Goal: Information Seeking & Learning: Learn about a topic

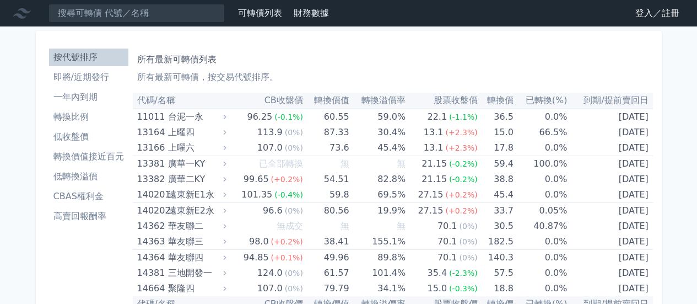
click at [667, 15] on link "登入／註冊" at bounding box center [658, 13] width 62 height 18
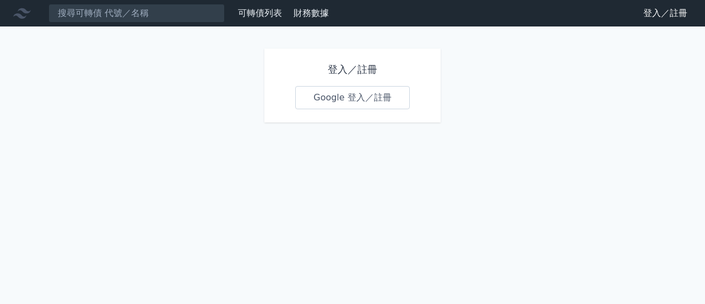
click at [360, 101] on link "Google 登入／註冊" at bounding box center [352, 97] width 115 height 23
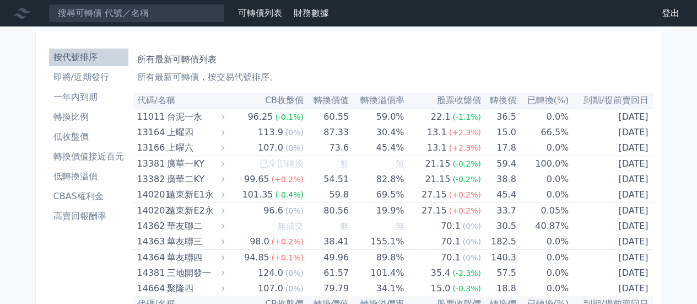
click at [453, 69] on div "所有最新可轉債列表 所有最新可轉債，按交易代號排序。" at bounding box center [392, 65] width 511 height 35
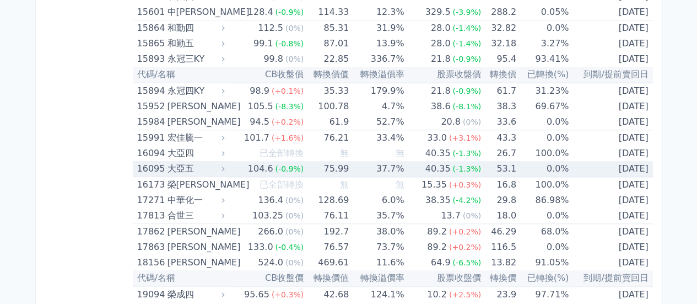
click at [415, 164] on td "40.35 (-1.3%)" at bounding box center [442, 169] width 77 height 16
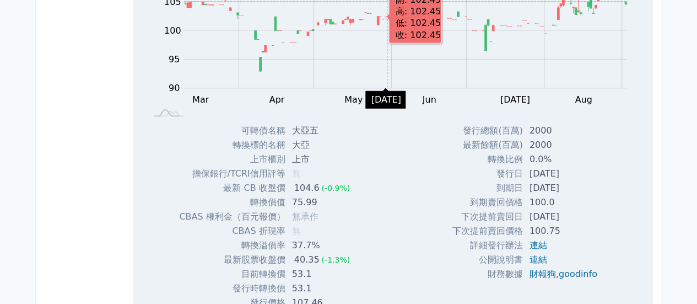
scroll to position [3365, 0]
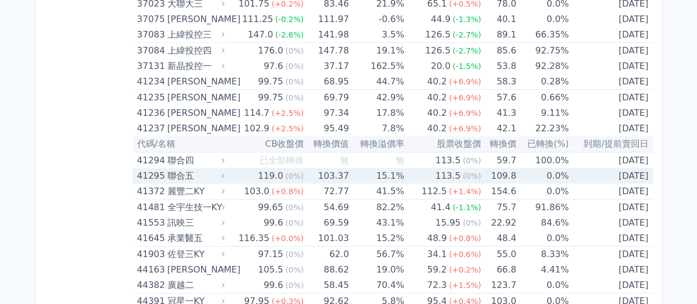
click at [543, 169] on td "0.0%" at bounding box center [542, 175] width 52 height 15
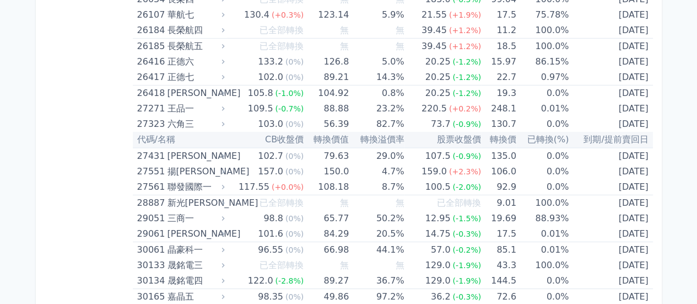
scroll to position [7202, 0]
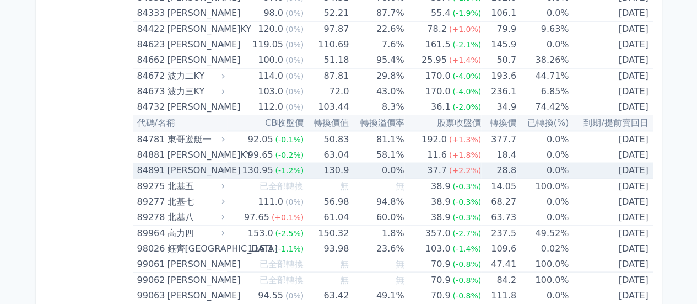
click at [386, 162] on td "0.0%" at bounding box center [376, 170] width 55 height 16
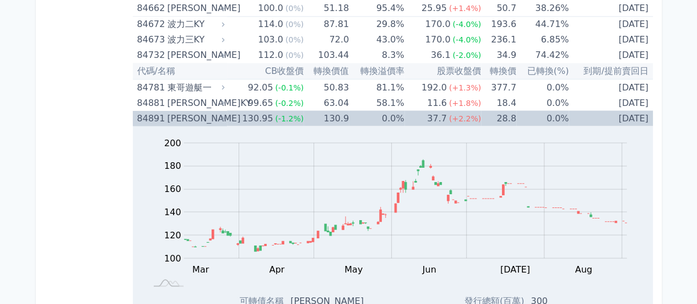
scroll to position [7257, 0]
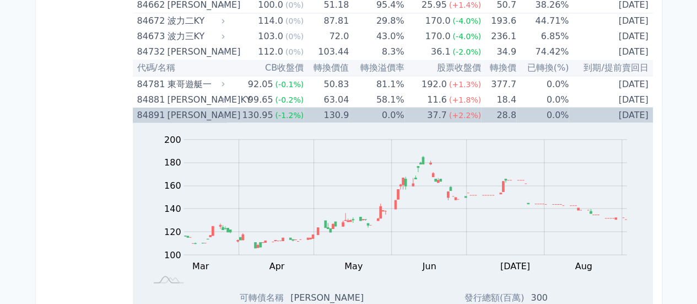
click at [398, 107] on td "0.0%" at bounding box center [376, 114] width 55 height 15
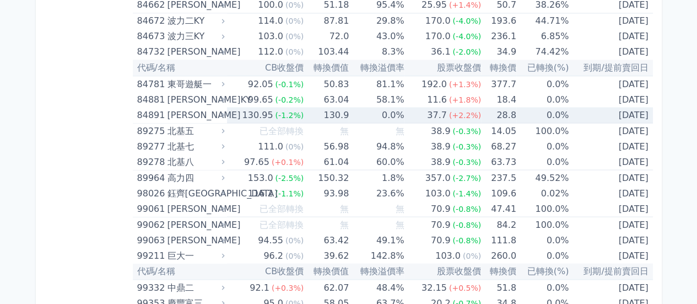
click at [493, 107] on td "28.8" at bounding box center [498, 115] width 35 height 16
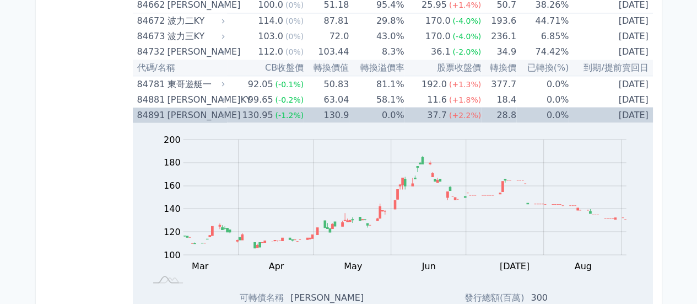
click at [493, 107] on td "28.8" at bounding box center [498, 114] width 35 height 15
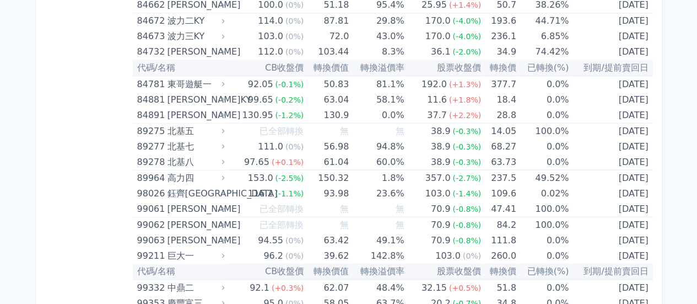
scroll to position [1181, 0]
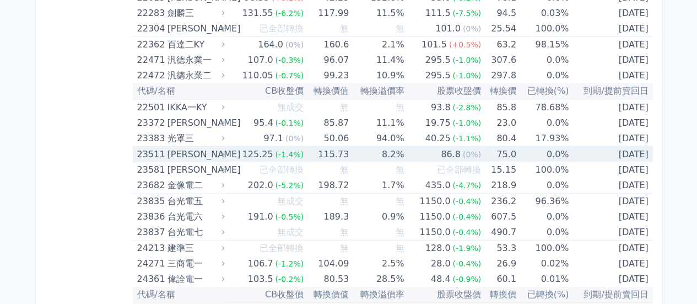
click at [524, 156] on td "0.0%" at bounding box center [542, 155] width 52 height 16
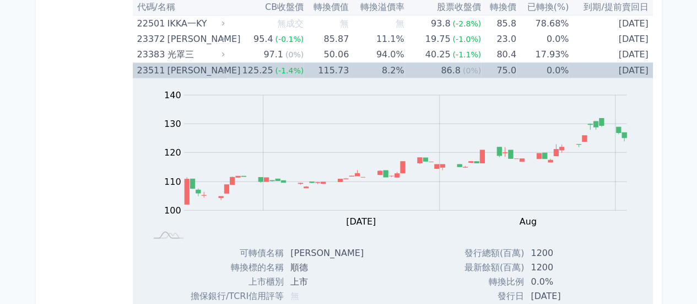
scroll to position [1346, 0]
